Goal: Ask a question

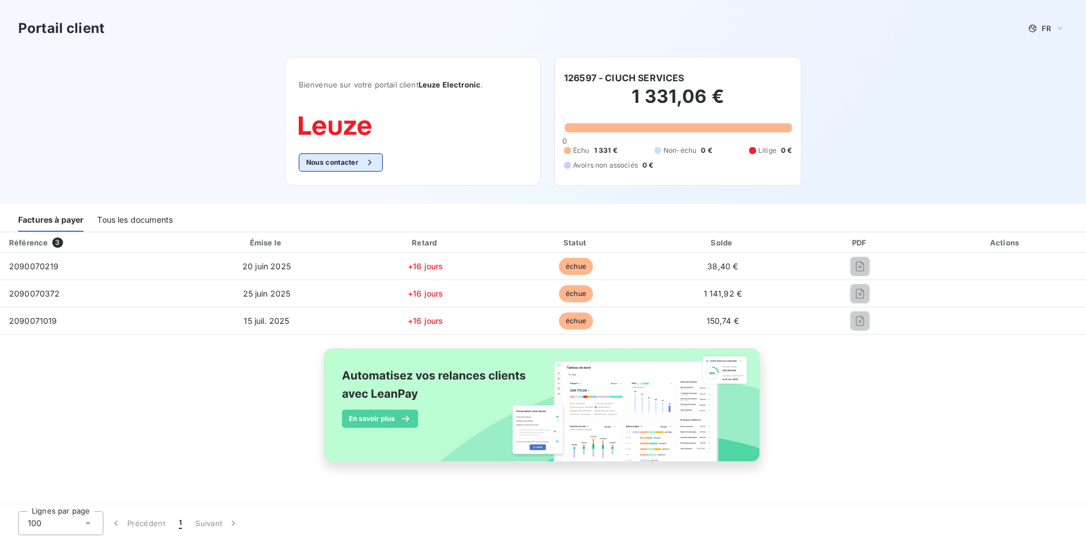
click at [347, 162] on button "Nous contacter" at bounding box center [341, 162] width 84 height 18
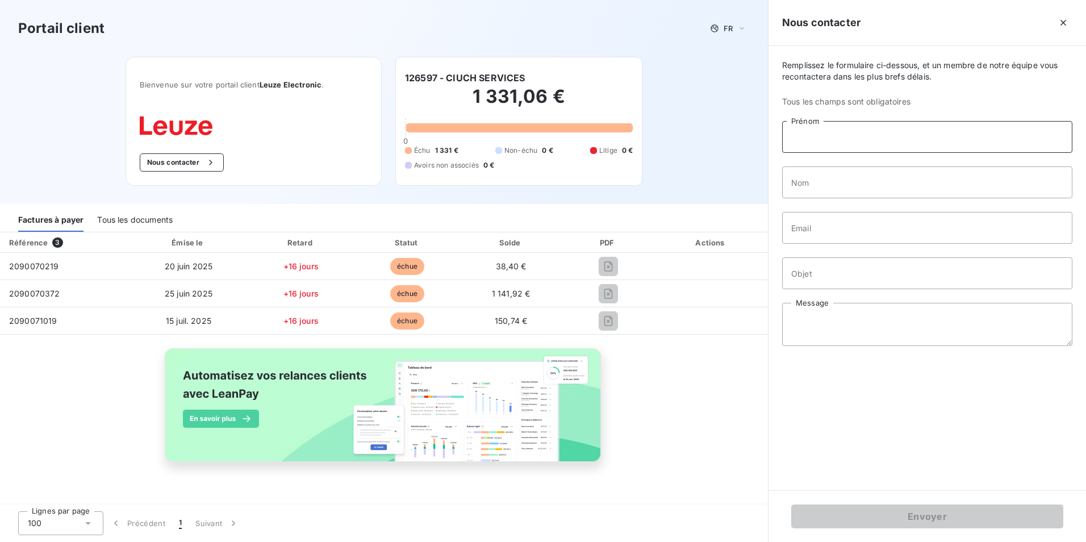
click at [888, 140] on input "Prénom" at bounding box center [927, 137] width 290 height 32
type input "CIUCH"
type input "SOLUTIONS"
type input "[EMAIL_ADDRESS][DOMAIN_NAME]"
drag, startPoint x: 853, startPoint y: 182, endPoint x: 657, endPoint y: 164, distance: 197.4
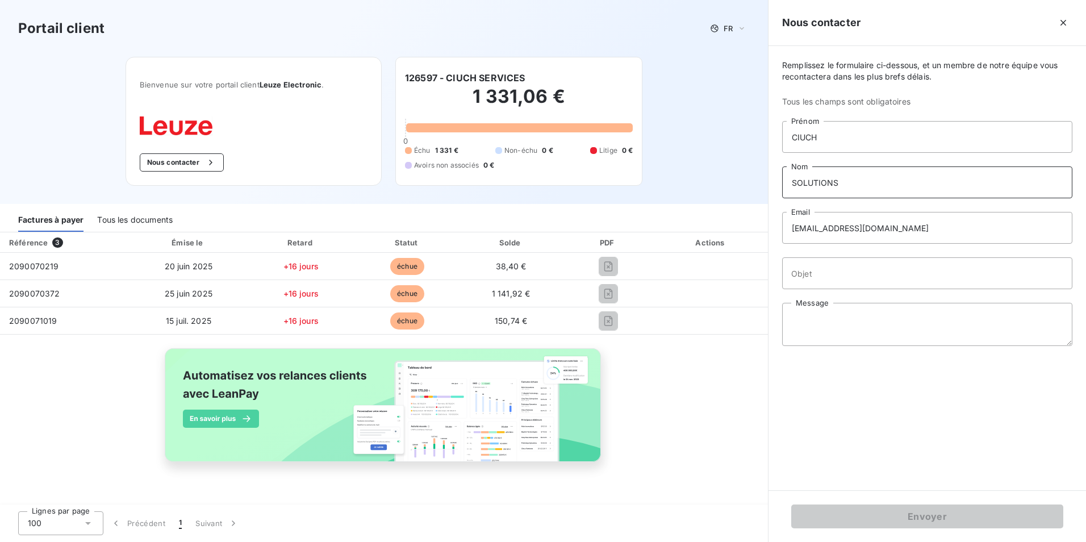
click at [657, 164] on div "Portail client FR Bienvenue sur votre portail client Leuze Electronic . Nous co…" at bounding box center [543, 271] width 1086 height 542
type input "ser"
drag, startPoint x: 826, startPoint y: 131, endPoint x: 664, endPoint y: 134, distance: 162.0
click at [664, 134] on div "Portail client FR Bienvenue sur votre portail client Leuze Electronic . Nous co…" at bounding box center [543, 271] width 1086 height 542
type input "[PERSON_NAME]"
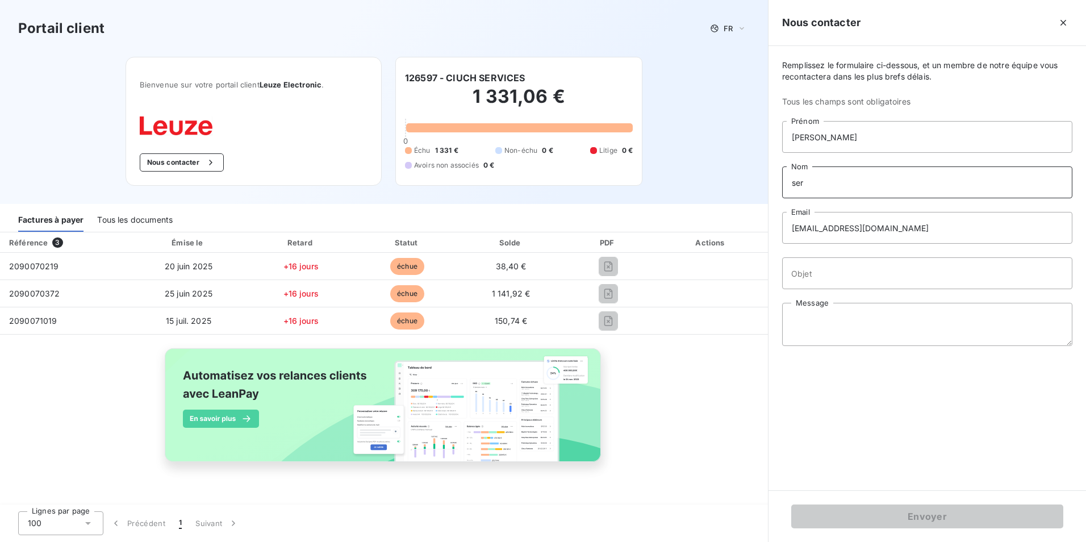
click at [845, 188] on input "ser" at bounding box center [927, 182] width 290 height 32
type input "s"
type input "h"
type input "HINGRAND"
type input "d"
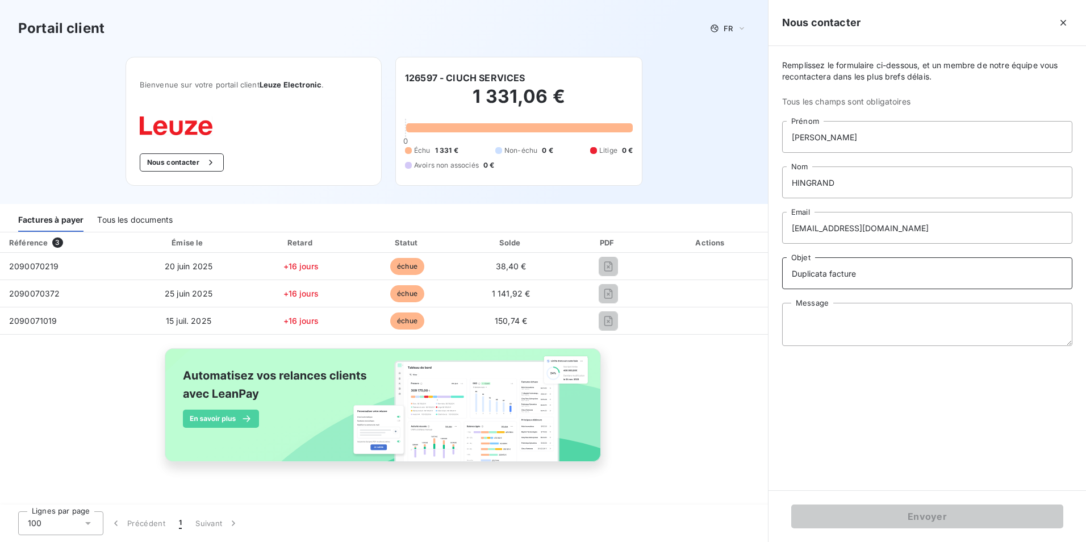
type input "Duplicata facture"
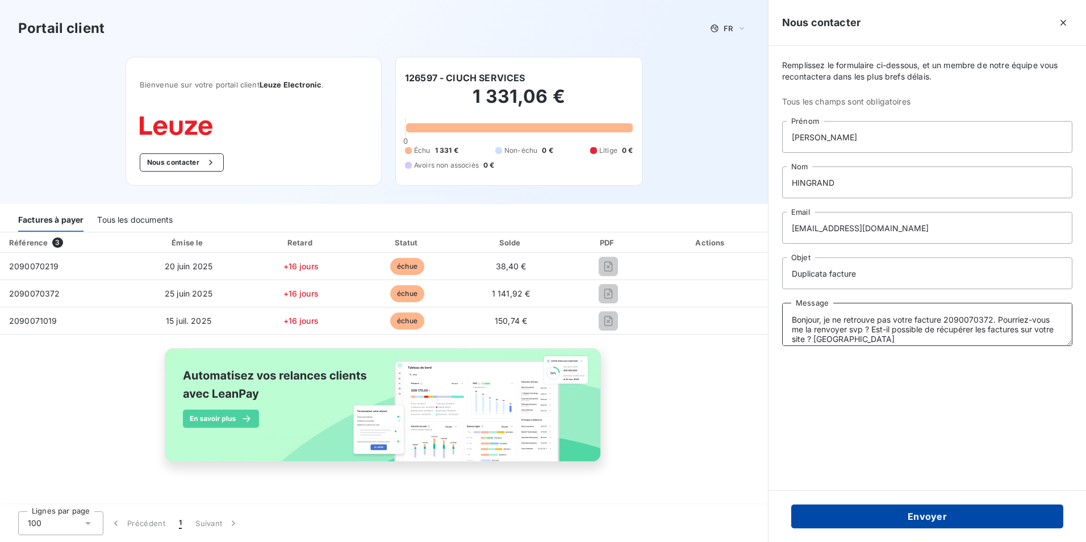
type textarea "Bonjour, je ne retrouve pas votre facture 2090070372. Pourriez-vous me la renvo…"
click at [919, 510] on button "Envoyer" at bounding box center [927, 517] width 272 height 24
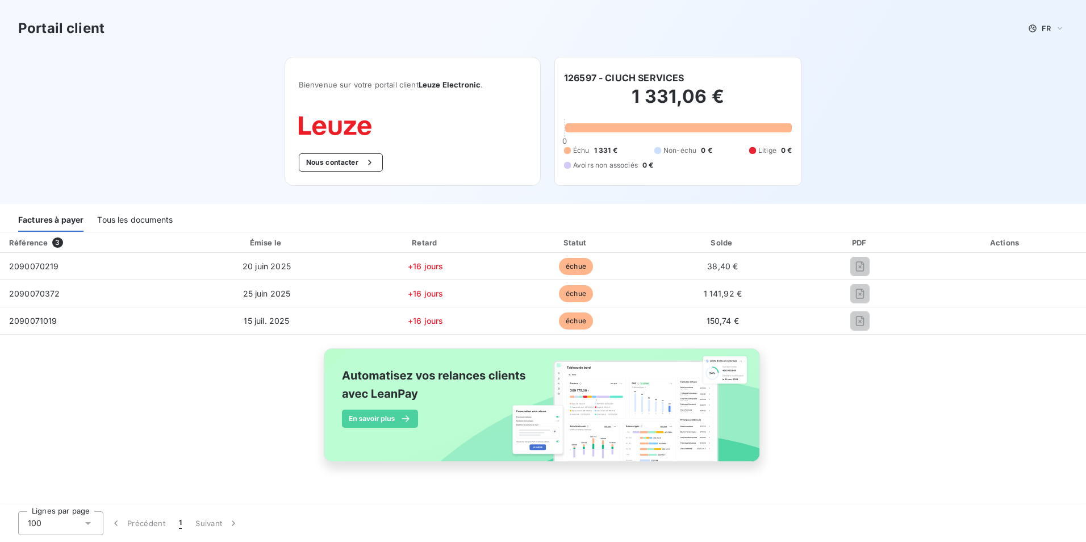
click at [136, 215] on div "Tous les documents" at bounding box center [135, 220] width 76 height 24
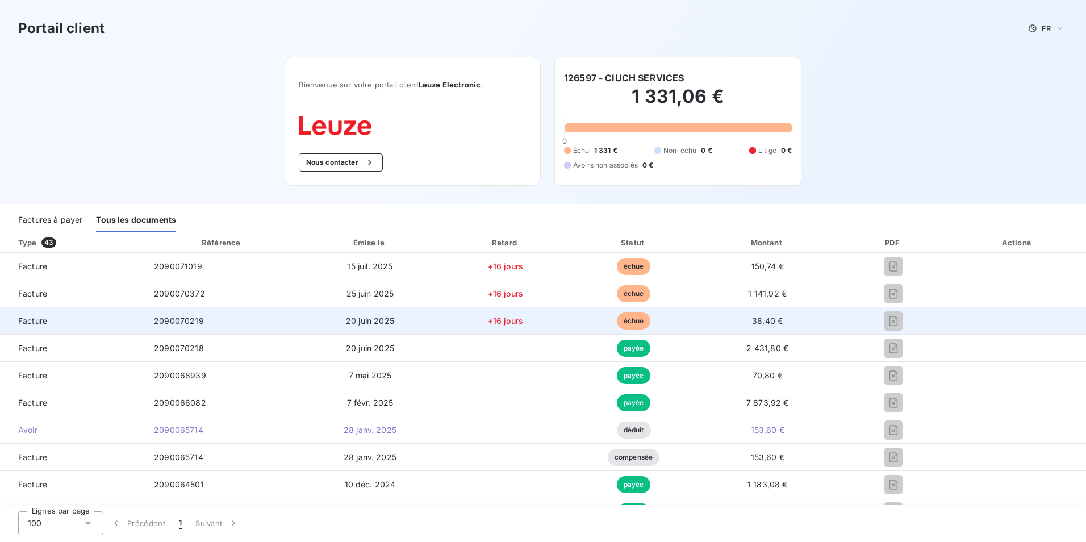
click at [618, 325] on span "échue" at bounding box center [634, 321] width 34 height 17
drag, startPoint x: 746, startPoint y: 322, endPoint x: 755, endPoint y: 318, distance: 9.9
click at [755, 318] on span "38,40 €" at bounding box center [767, 321] width 31 height 10
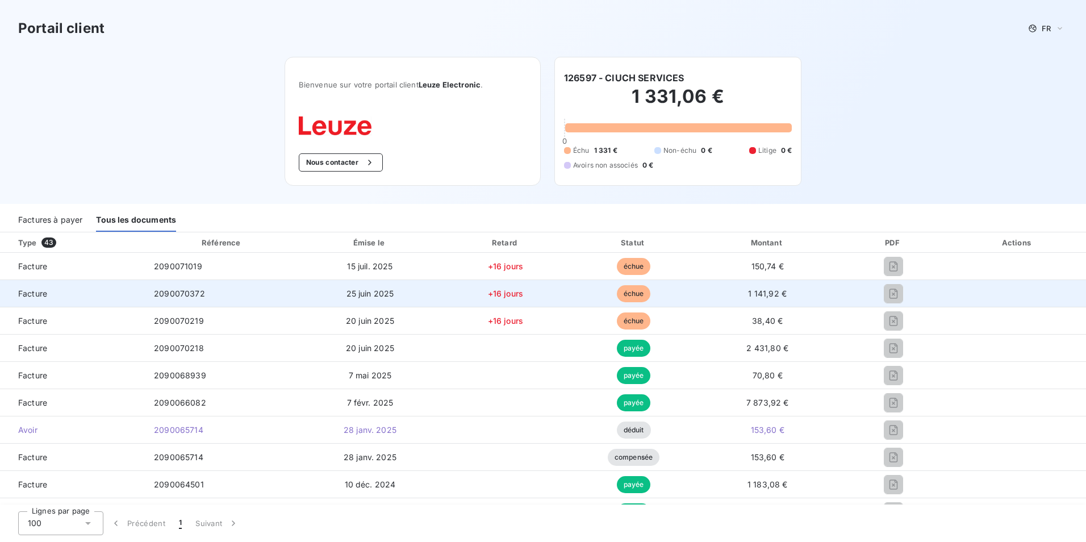
drag, startPoint x: 755, startPoint y: 318, endPoint x: 841, endPoint y: 305, distance: 86.9
click at [819, 305] on td "1 141,92 €" at bounding box center [767, 293] width 141 height 27
drag, startPoint x: 866, startPoint y: 303, endPoint x: 890, endPoint y: 305, distance: 23.9
click at [873, 304] on td at bounding box center [893, 293] width 111 height 27
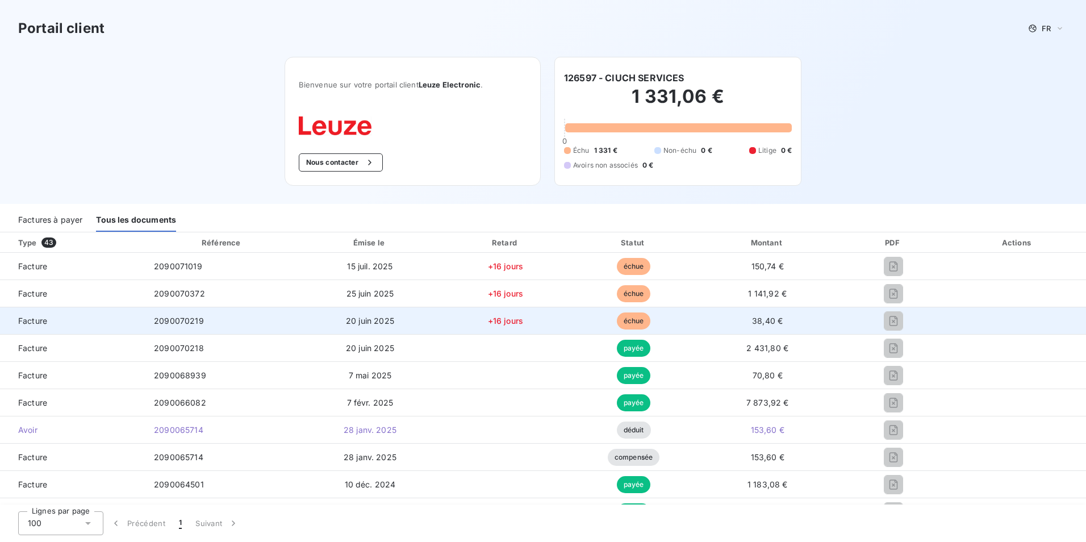
click at [893, 306] on td at bounding box center [893, 293] width 111 height 27
